Goal: Navigation & Orientation: Find specific page/section

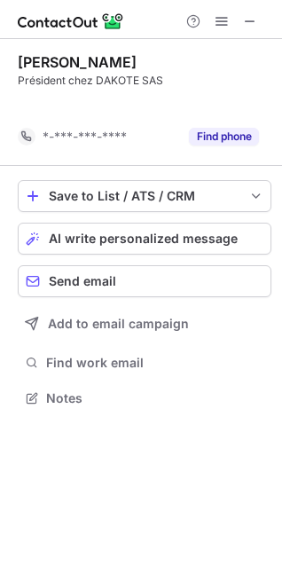
scroll to position [358, 282]
